Goal: Check status: Check status

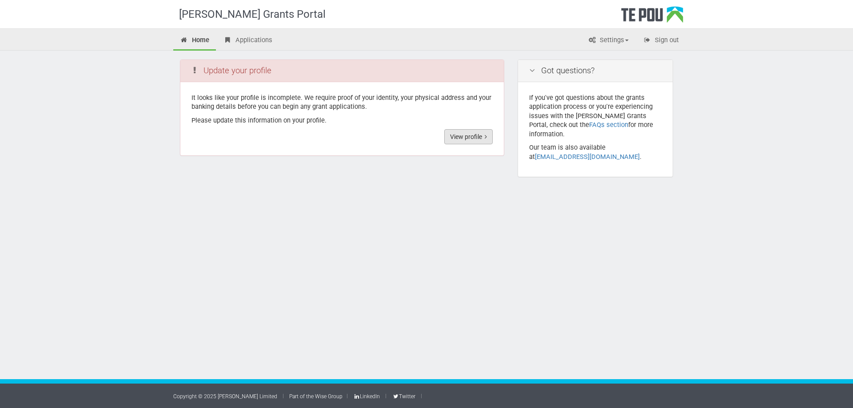
click at [461, 132] on link "View profile" at bounding box center [468, 136] width 48 height 15
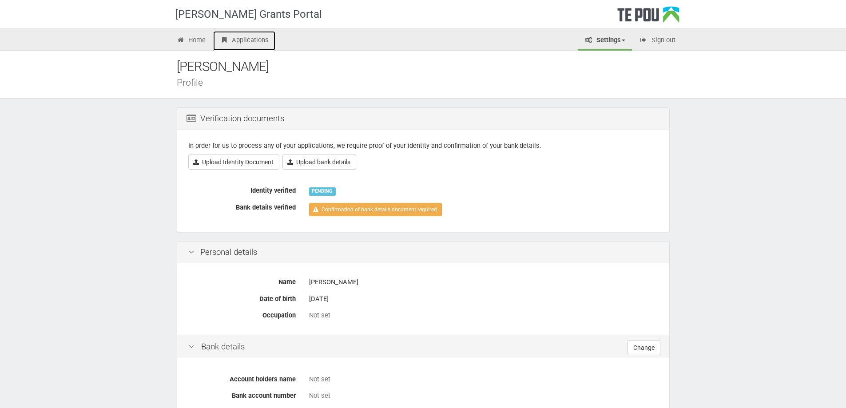
click at [242, 41] on link "Applications" at bounding box center [244, 41] width 62 height 20
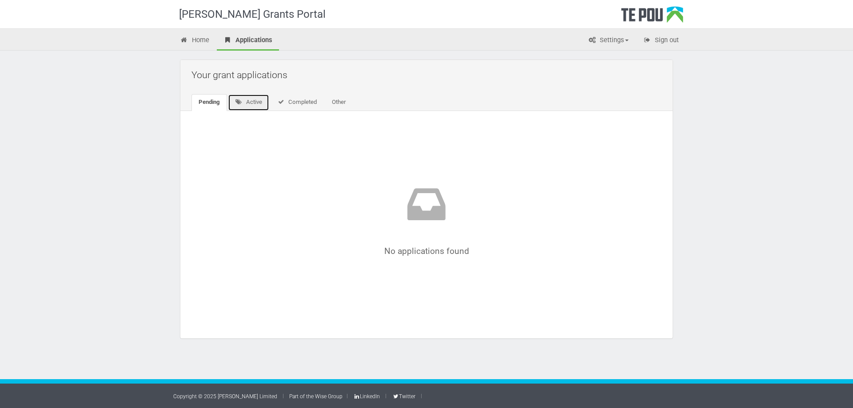
click at [253, 99] on link "Active" at bounding box center [248, 102] width 41 height 17
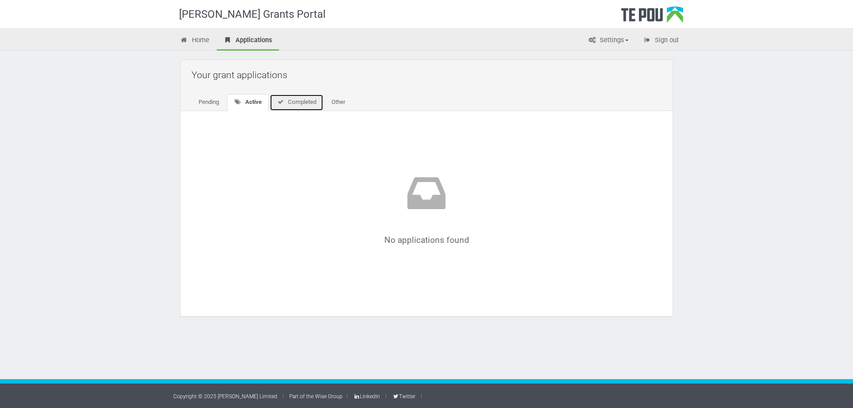
click at [282, 102] on icon at bounding box center [281, 102] width 8 height 6
click at [338, 102] on link "Other" at bounding box center [337, 102] width 28 height 17
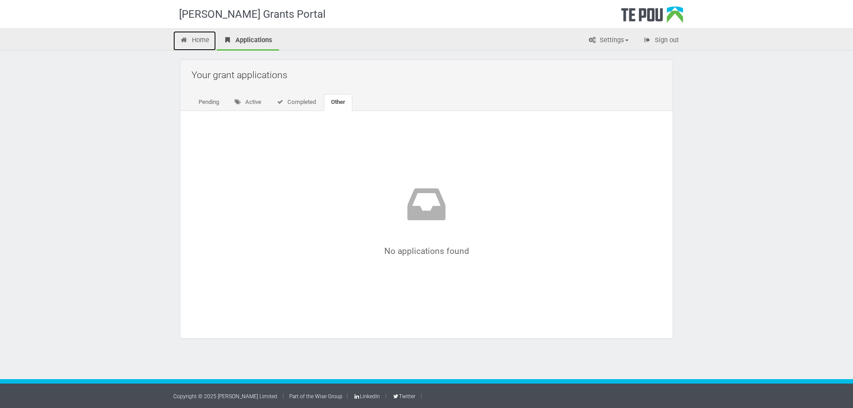
click at [203, 41] on link "Home" at bounding box center [194, 41] width 43 height 20
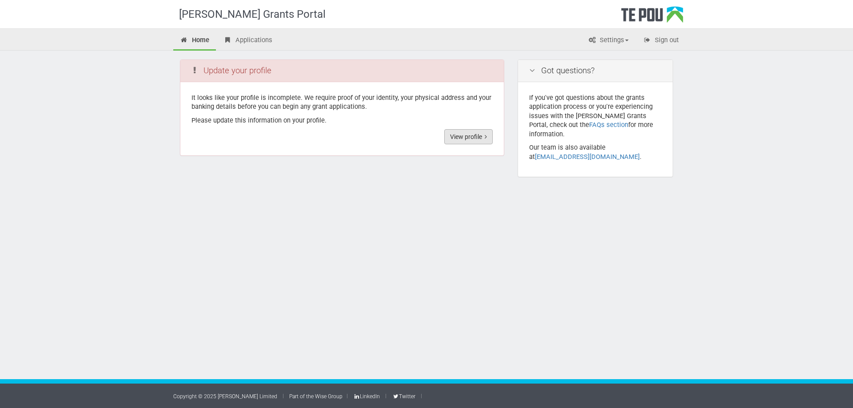
click at [463, 134] on link "View profile" at bounding box center [468, 136] width 48 height 15
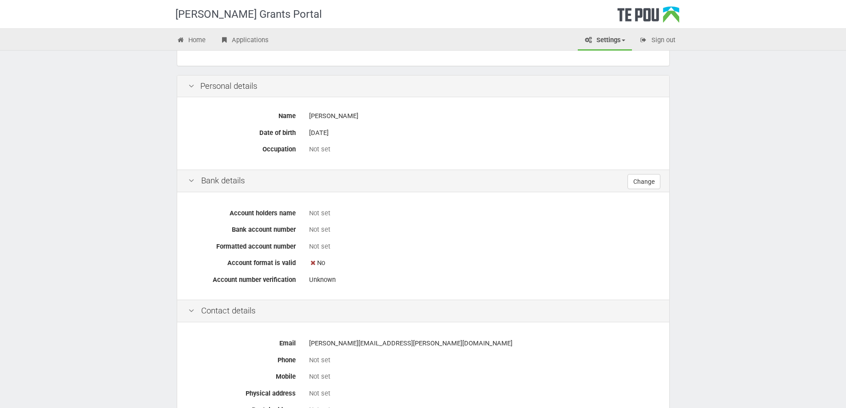
scroll to position [47, 0]
